Goal: Register for event/course: Register for event/course

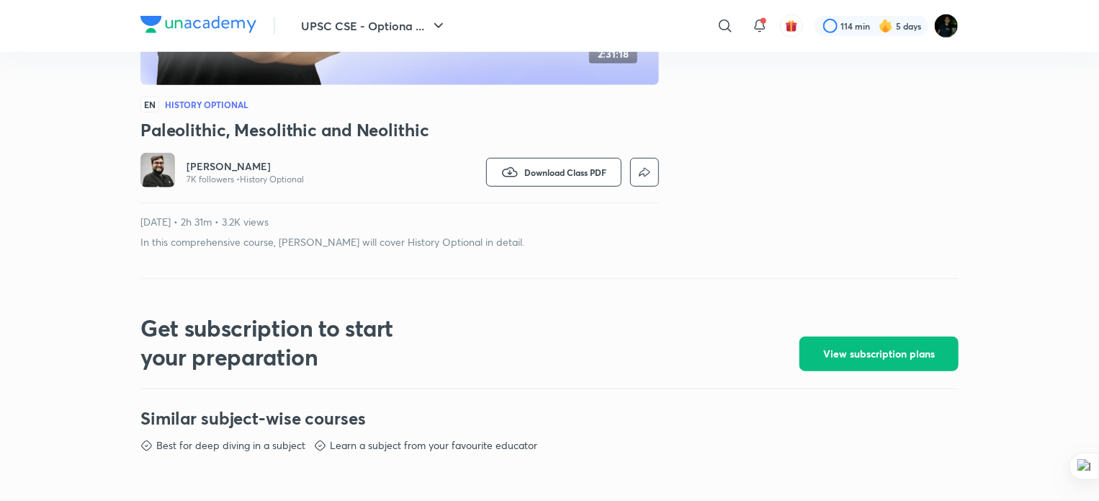
scroll to position [365, 0]
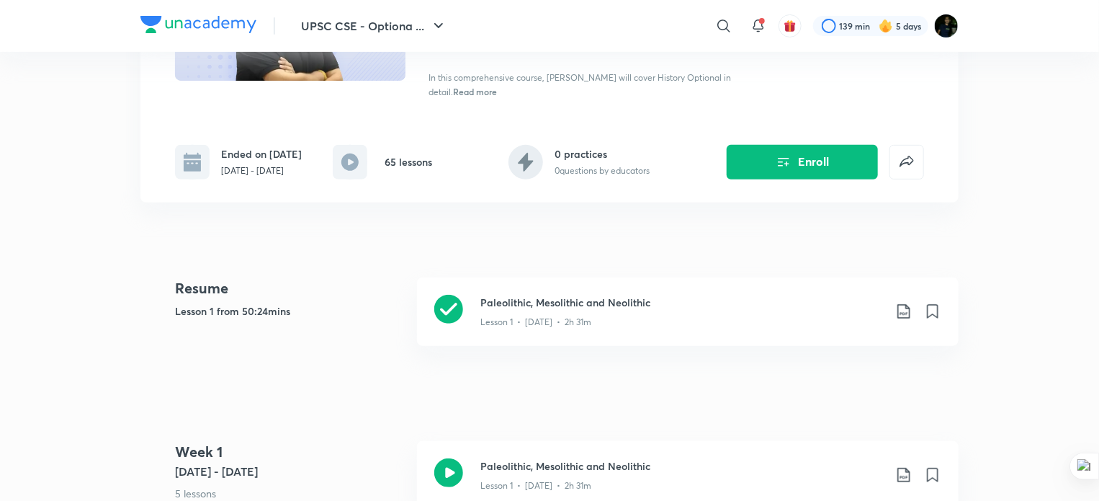
scroll to position [206, 0]
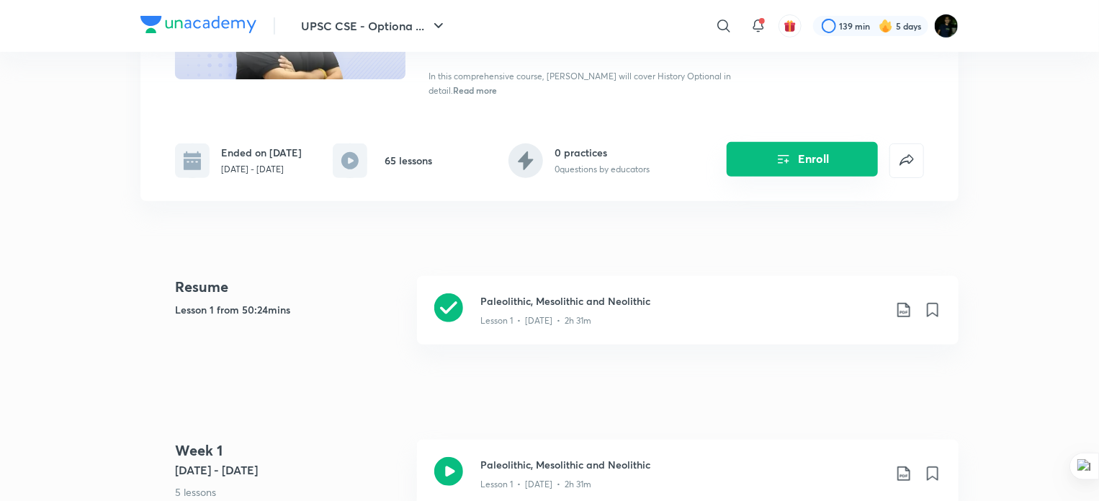
click at [803, 173] on button "Enroll" at bounding box center [802, 159] width 151 height 35
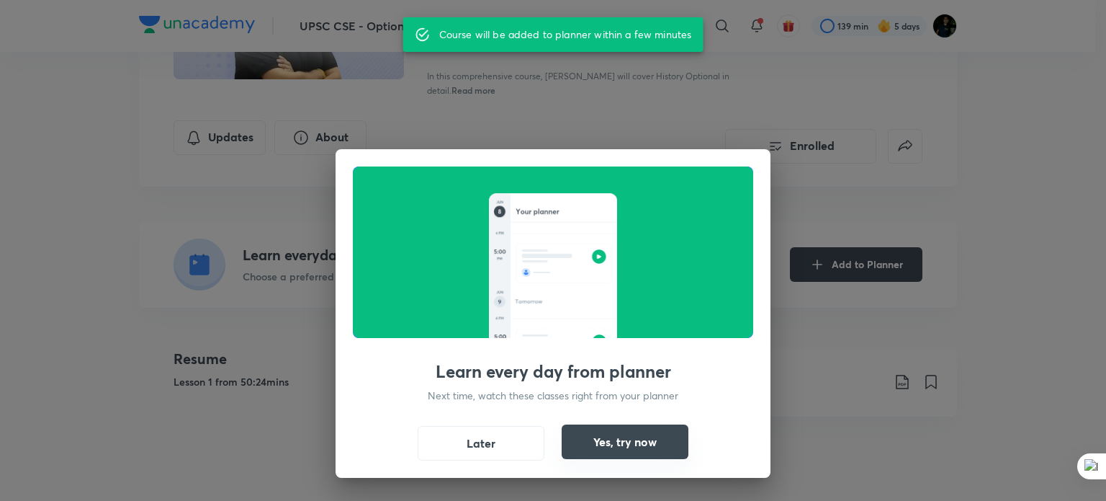
click at [593, 443] on button "Yes, try now" at bounding box center [625, 441] width 127 height 35
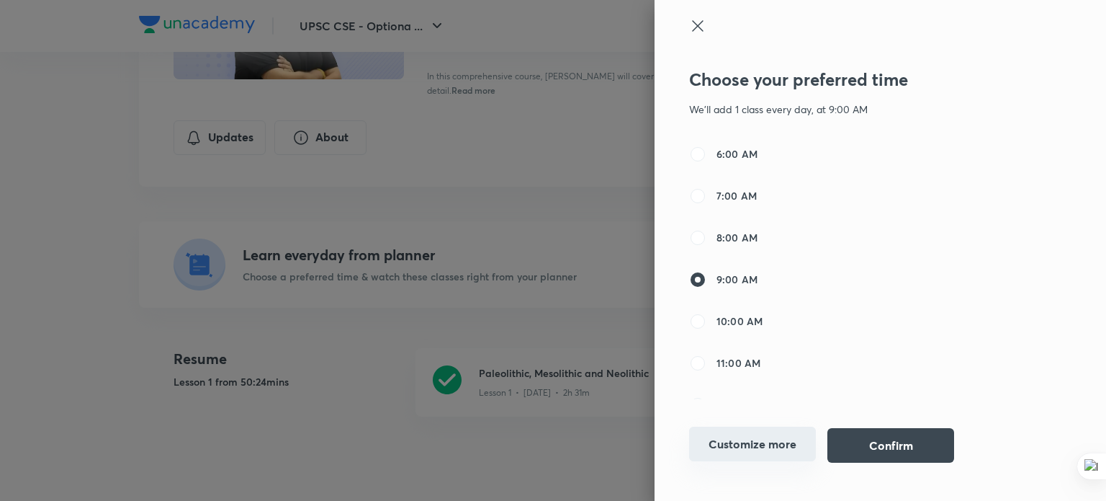
click at [722, 454] on button "Customize more" at bounding box center [752, 443] width 127 height 35
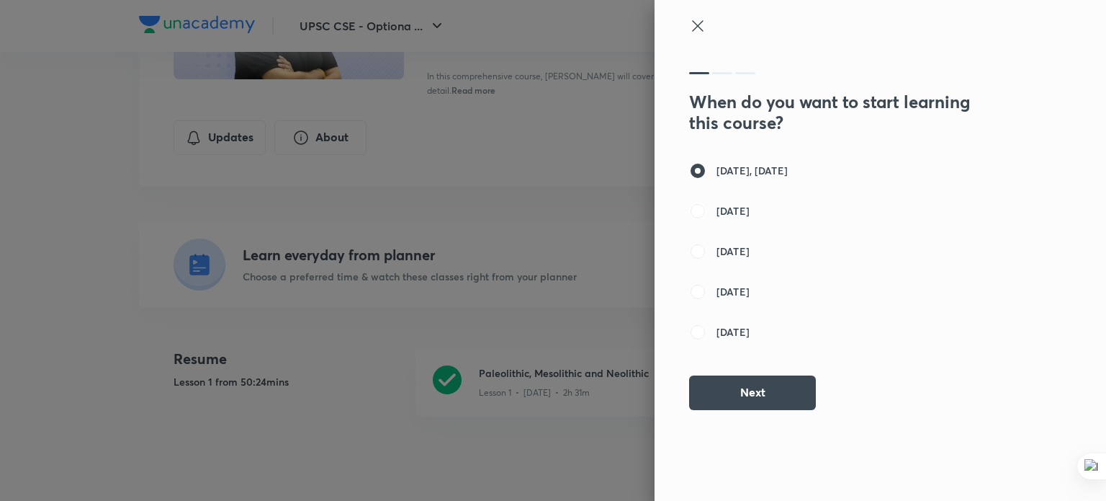
click at [702, 210] on input "[DATE]" at bounding box center [697, 210] width 17 height 17
radio input "true"
radio input "false"
click at [694, 154] on div "When do you want to start learning this course? [DATE], [DATE] [DATE] [DATE] [D…" at bounding box center [839, 244] width 300 height 367
click at [726, 74] on div "When do you want to start learning this course? [DATE], [DATE] [DATE] [DATE] [D…" at bounding box center [839, 244] width 300 height 367
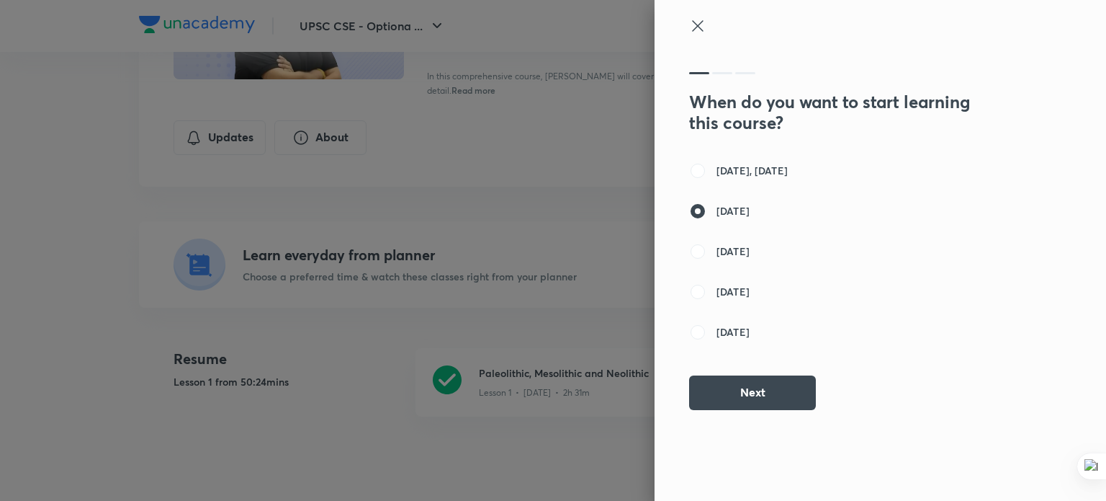
click at [743, 72] on div at bounding box center [745, 73] width 20 height 2
click at [699, 22] on icon at bounding box center [697, 25] width 17 height 17
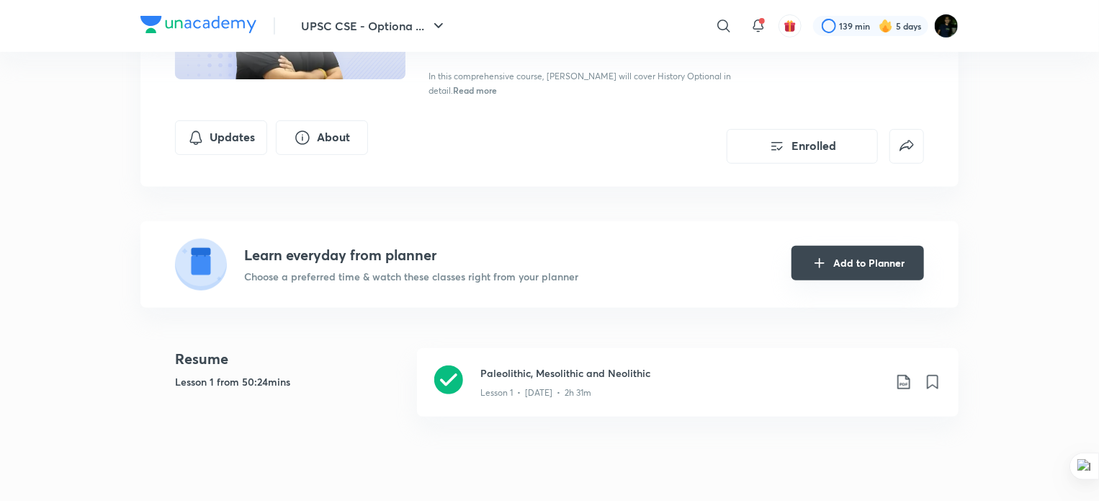
click at [815, 254] on icon "Add to Planner" at bounding box center [819, 262] width 17 height 17
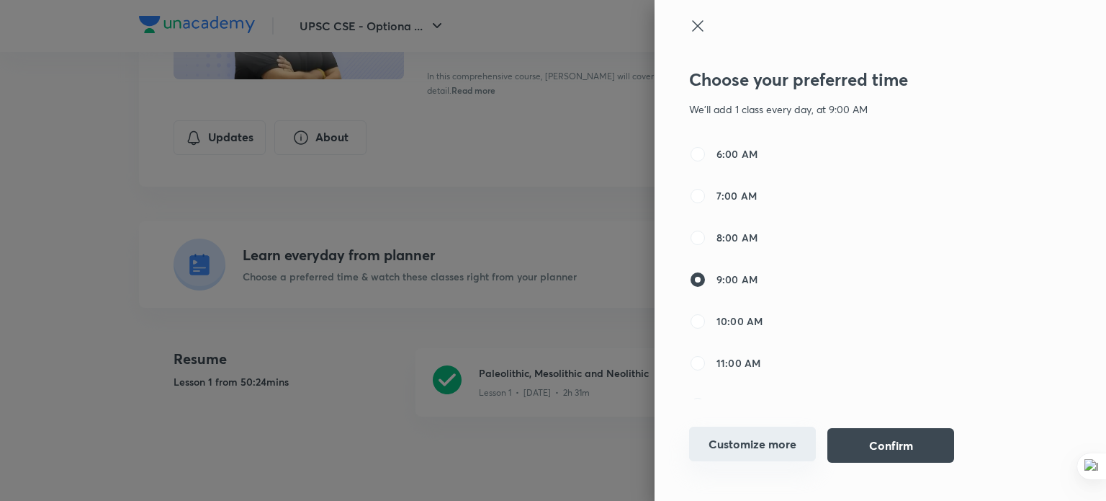
click at [747, 437] on button "Customize more" at bounding box center [752, 443] width 127 height 35
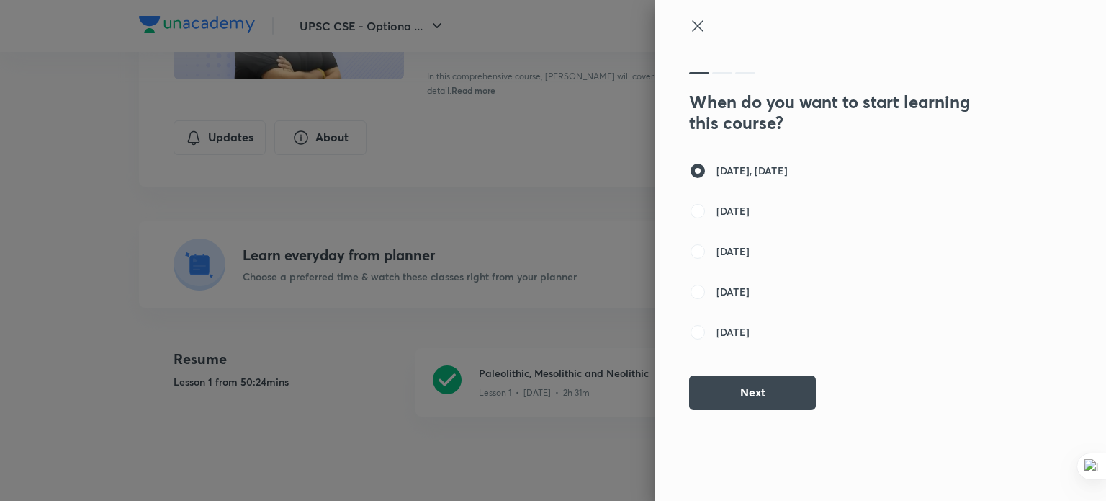
click at [730, 207] on span "[DATE]" at bounding box center [733, 210] width 33 height 15
click at [707, 207] on input "[DATE]" at bounding box center [697, 210] width 17 height 17
radio input "true"
radio input "false"
click at [750, 395] on button "Next" at bounding box center [752, 391] width 127 height 35
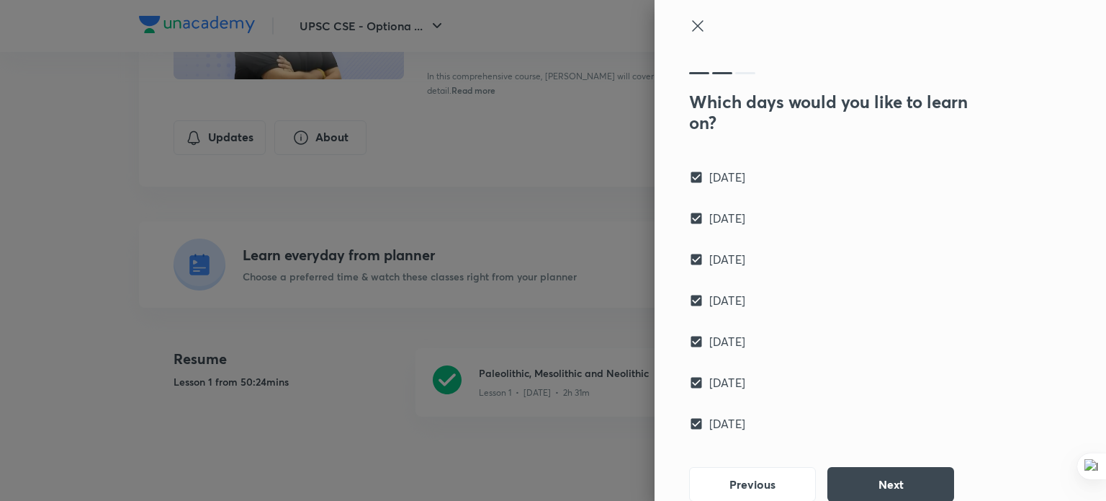
click at [689, 174] on input "[DATE]" at bounding box center [699, 177] width 20 height 14
checkbox input "false"
click at [689, 218] on input "[DATE]" at bounding box center [699, 218] width 20 height 14
checkbox input "false"
click at [689, 262] on input "[DATE]" at bounding box center [699, 259] width 20 height 14
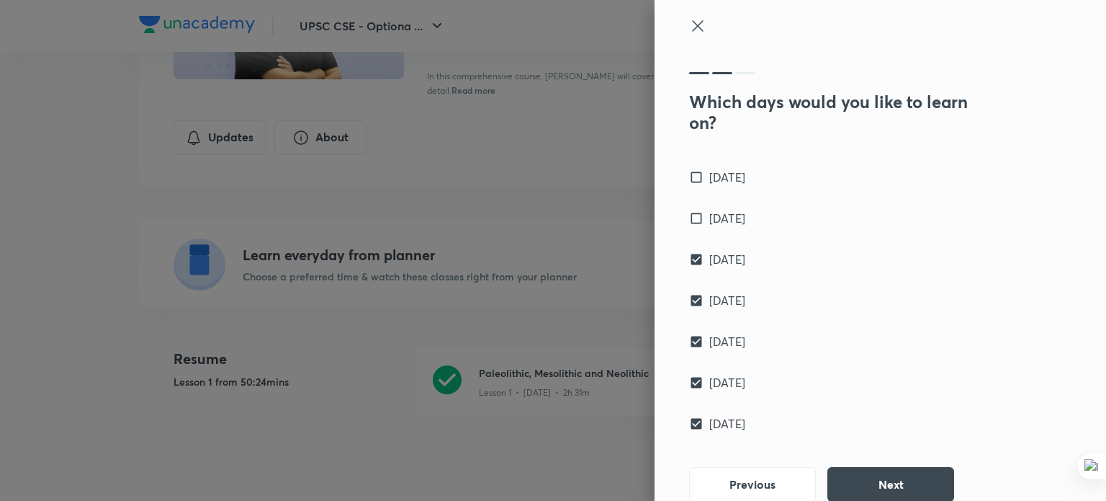
checkbox input "false"
click at [689, 300] on input "[DATE]" at bounding box center [699, 300] width 20 height 14
checkbox input "false"
click at [689, 348] on input "[DATE]" at bounding box center [699, 341] width 20 height 14
checkbox input "false"
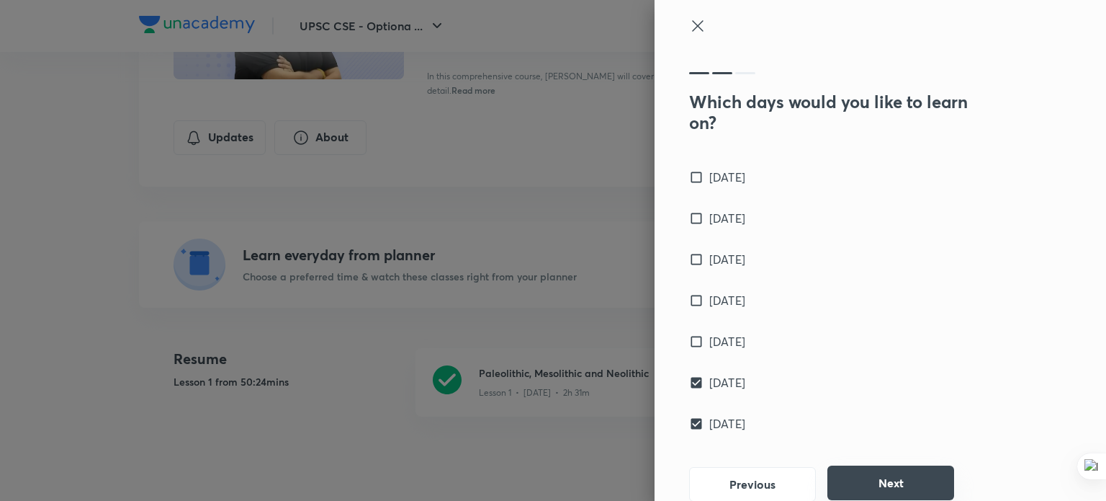
click at [865, 483] on button "Next" at bounding box center [891, 482] width 127 height 35
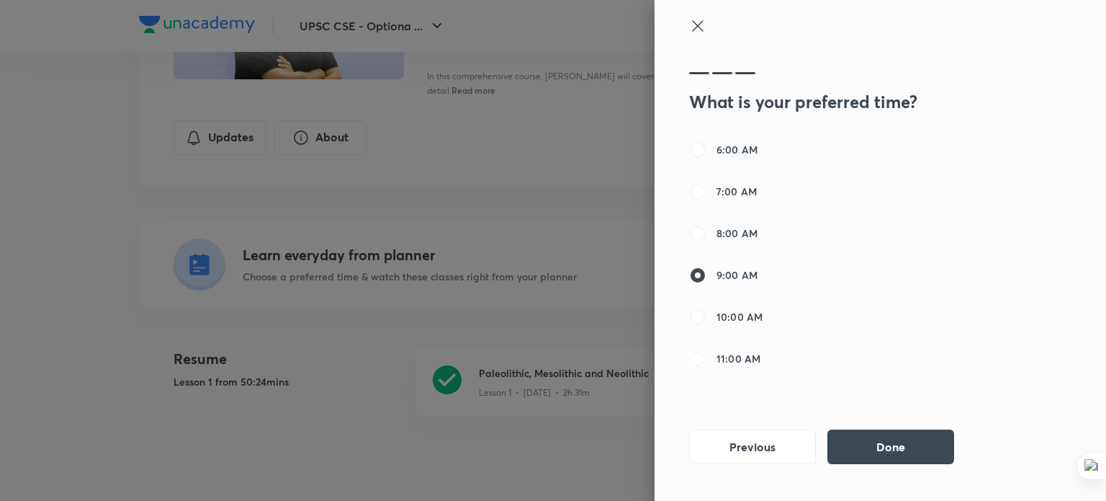
click at [706, 359] on input "11:00 AM" at bounding box center [697, 358] width 17 height 17
radio input "true"
radio input "false"
click at [699, 312] on input "10:00 AM" at bounding box center [697, 316] width 17 height 17
radio input "true"
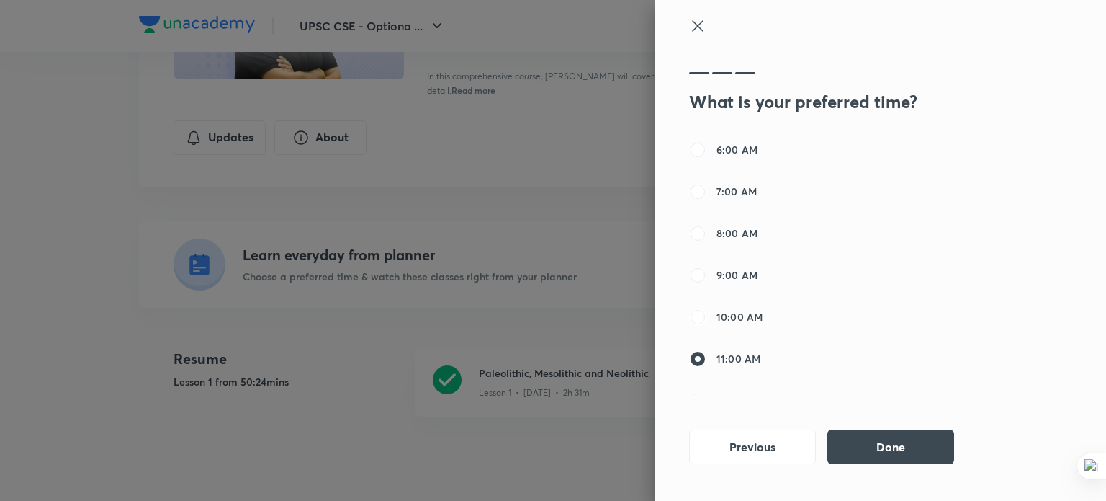
radio input "false"
click at [889, 449] on button "Done" at bounding box center [891, 445] width 127 height 35
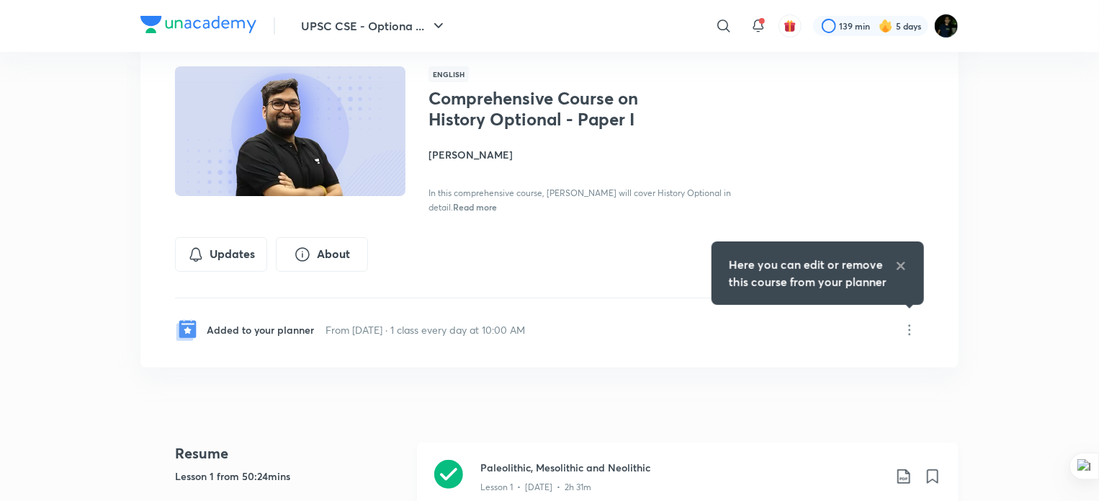
scroll to position [20, 0]
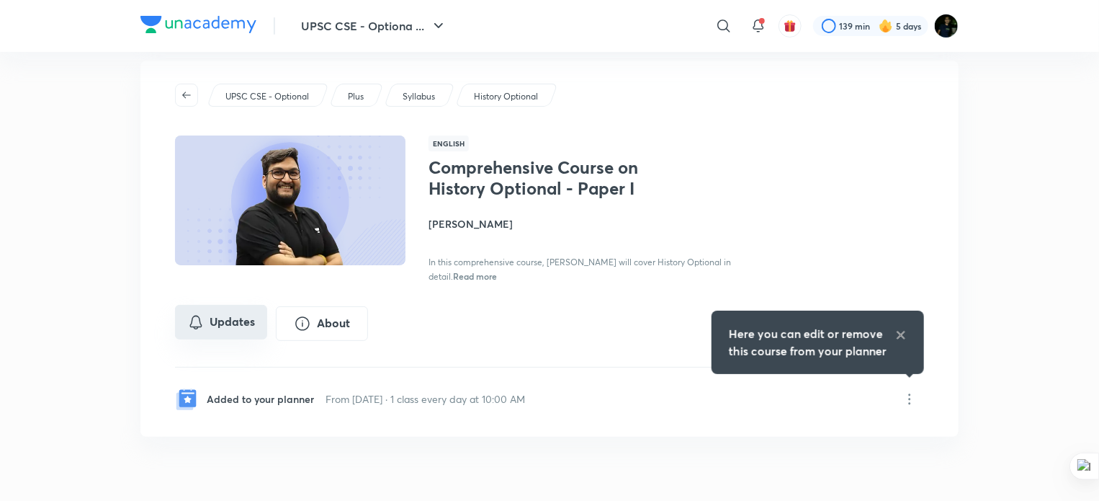
click at [232, 323] on button "Updates" at bounding box center [221, 322] width 92 height 35
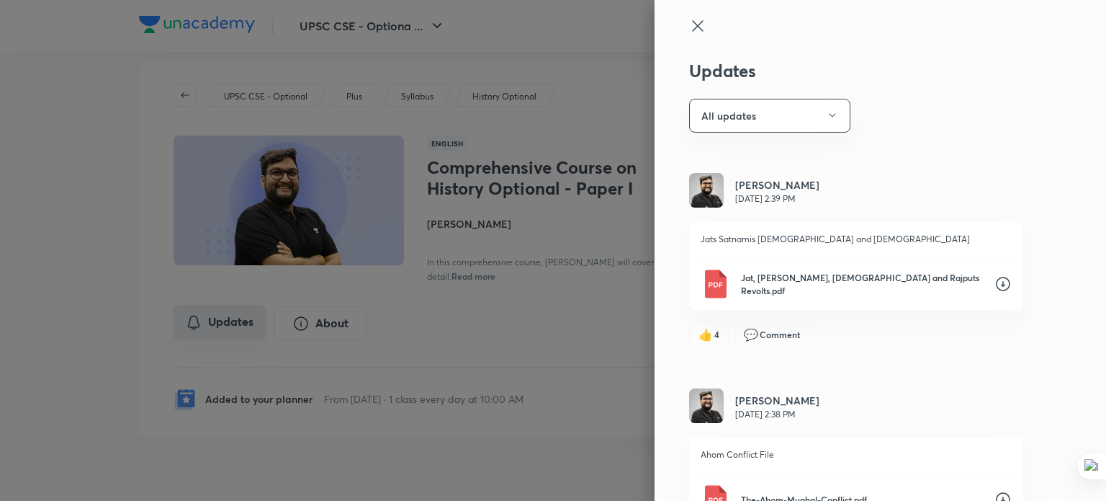
click at [232, 323] on div at bounding box center [553, 250] width 1106 height 501
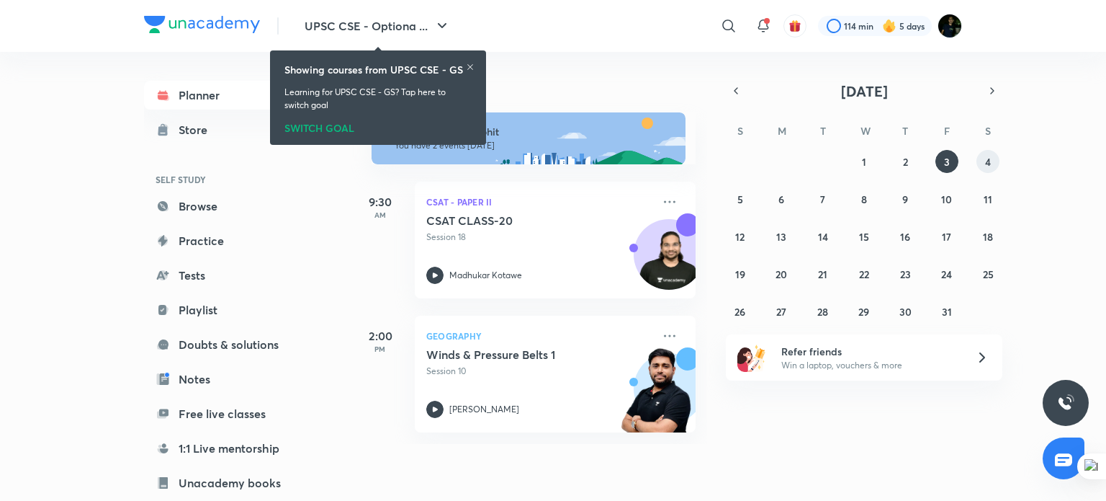
click at [994, 161] on button "4" at bounding box center [988, 161] width 23 height 23
